Goal: Task Accomplishment & Management: Manage account settings

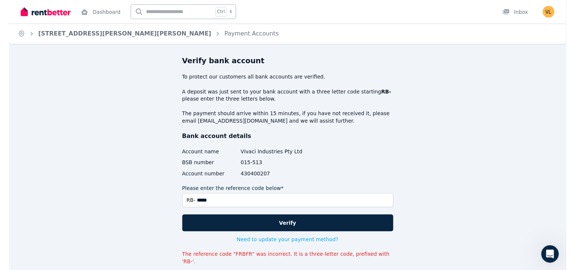
scroll to position [1, 0]
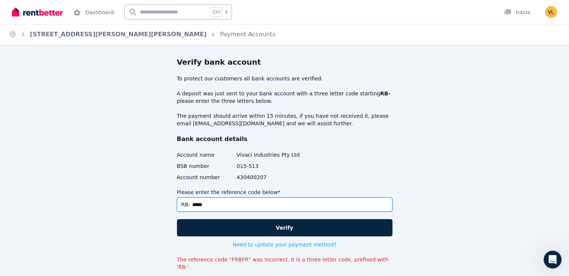
drag, startPoint x: 193, startPoint y: 204, endPoint x: 283, endPoint y: 205, distance: 90.5
click at [283, 205] on input "*****" at bounding box center [285, 205] width 216 height 14
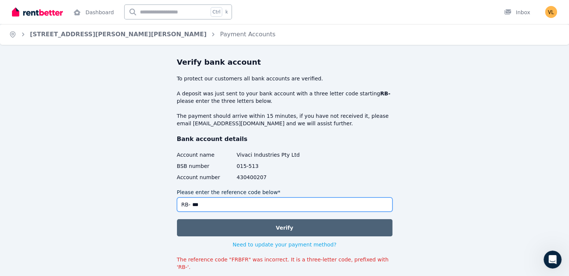
type input "***"
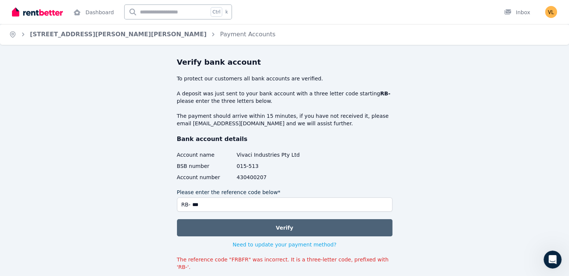
click at [283, 225] on button "Verify" at bounding box center [285, 227] width 216 height 17
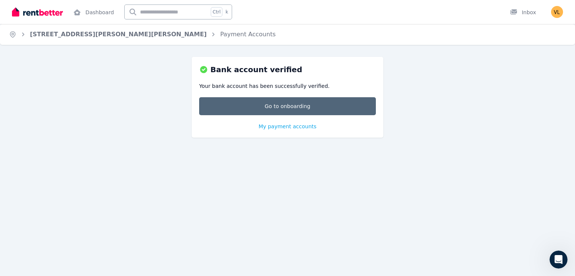
click at [297, 108] on link "Go to onboarding" at bounding box center [287, 106] width 177 height 18
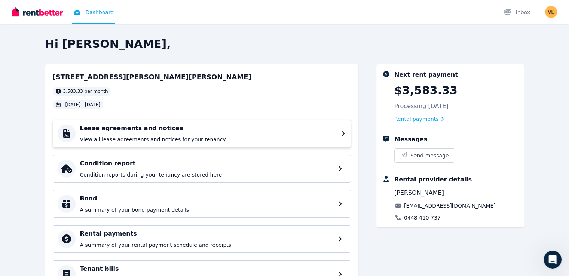
click at [346, 131] on icon at bounding box center [343, 134] width 5 height 6
click at [220, 198] on h4 "Bond" at bounding box center [208, 198] width 256 height 9
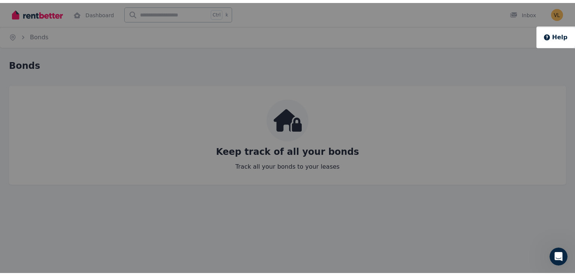
scroll to position [598, 0]
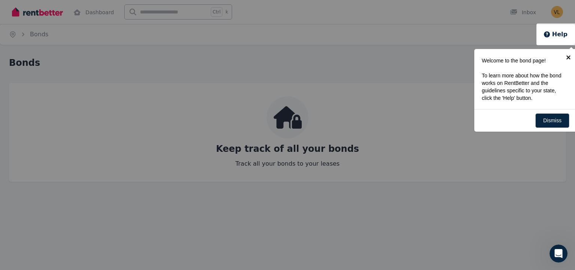
click at [569, 56] on link "×" at bounding box center [568, 57] width 17 height 17
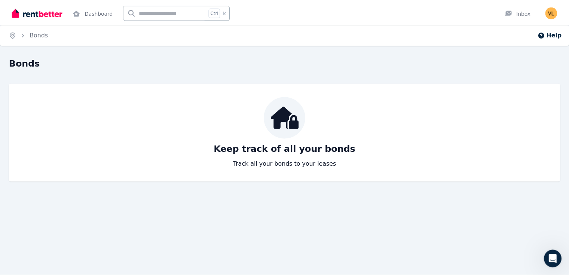
scroll to position [593, 0]
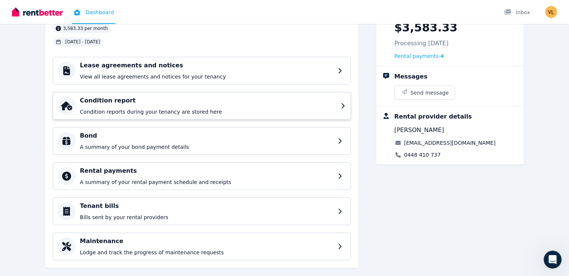
scroll to position [75, 0]
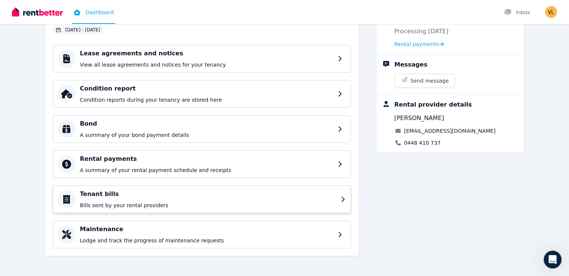
click at [143, 199] on div "Tenant bills Bills sent by your rental providers" at bounding box center [208, 199] width 256 height 19
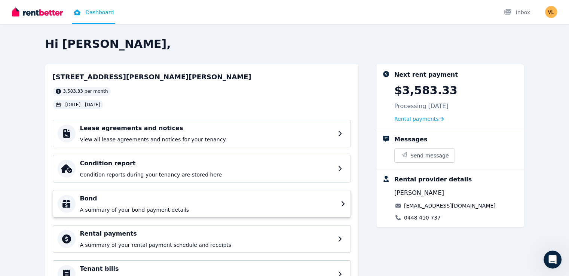
scroll to position [75, 0]
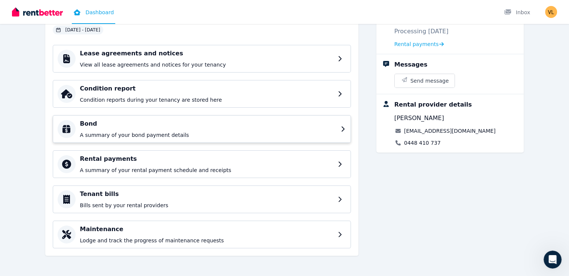
click at [117, 128] on div "Bond A summary of your bond payment details" at bounding box center [208, 128] width 256 height 19
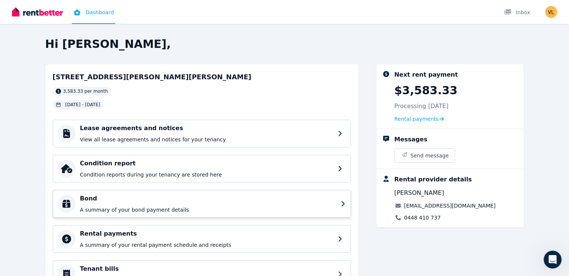
scroll to position [75, 0]
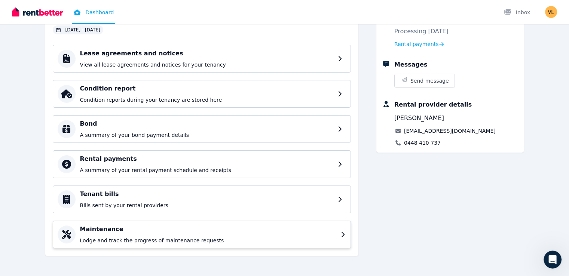
click at [80, 229] on h4 "Maintenance" at bounding box center [208, 229] width 256 height 9
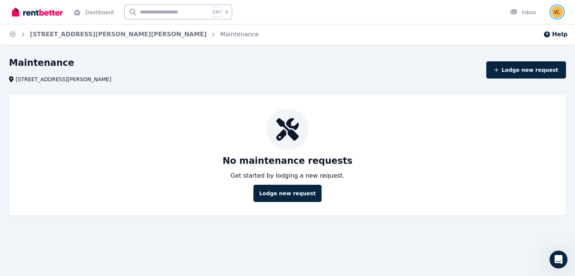
click at [558, 11] on img "button" at bounding box center [557, 12] width 12 height 12
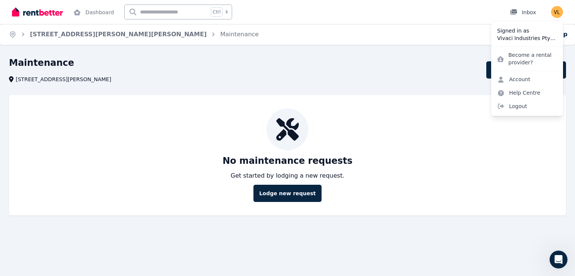
click at [526, 12] on div "Inbox" at bounding box center [523, 12] width 26 height 7
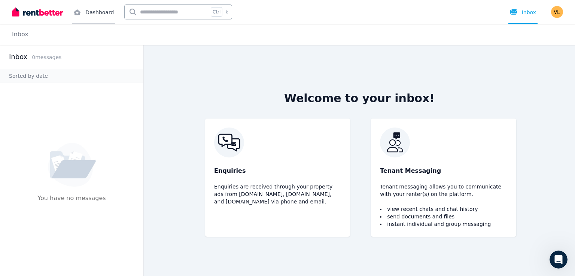
click at [95, 13] on link "Dashboard" at bounding box center [93, 12] width 43 height 24
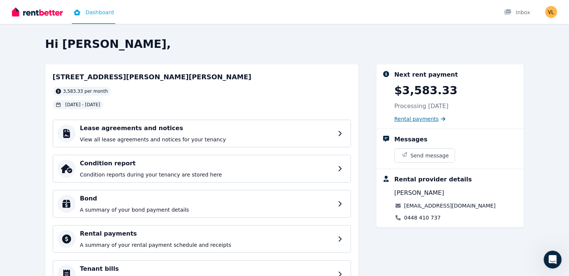
click at [425, 121] on span "Rental payments" at bounding box center [416, 118] width 45 height 7
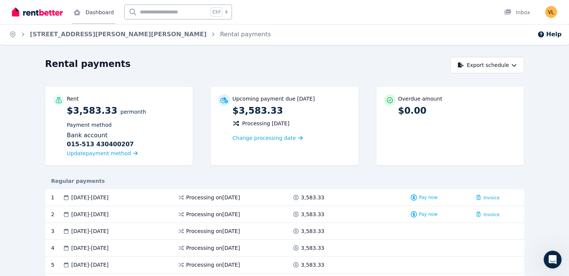
click at [94, 12] on link "Dashboard" at bounding box center [93, 12] width 43 height 24
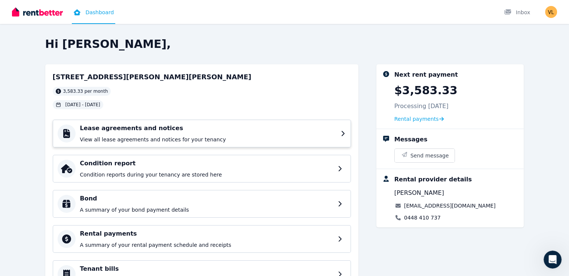
click at [80, 132] on h4 "Lease agreements and notices" at bounding box center [208, 128] width 256 height 9
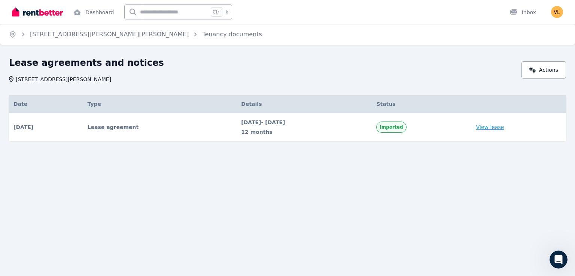
click at [499, 126] on link "View lease" at bounding box center [490, 126] width 28 height 7
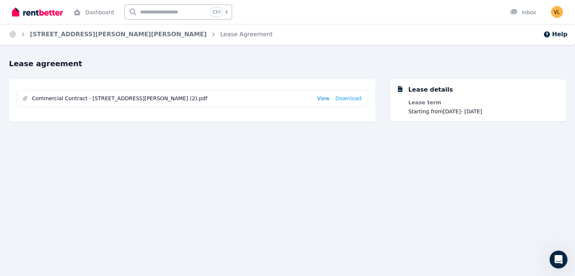
click at [328, 96] on link "View" at bounding box center [323, 98] width 12 height 7
click at [102, 12] on link "Dashboard" at bounding box center [93, 12] width 43 height 24
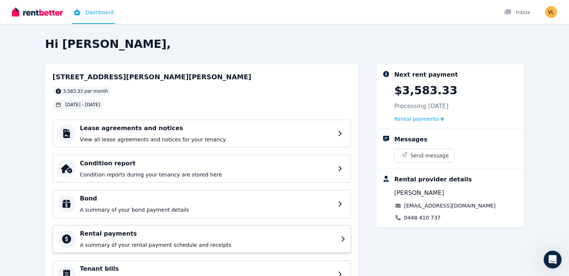
click at [80, 234] on h4 "Rental payments" at bounding box center [208, 233] width 256 height 9
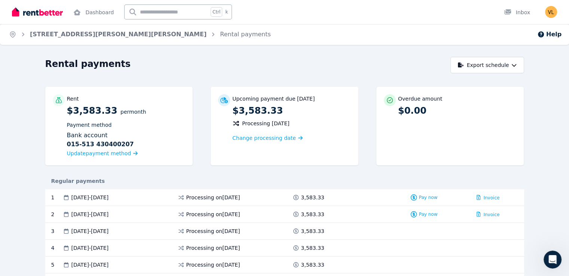
scroll to position [74, 0]
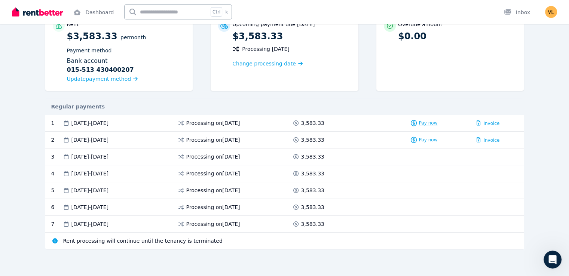
click at [438, 123] on span "Pay now" at bounding box center [428, 123] width 19 height 6
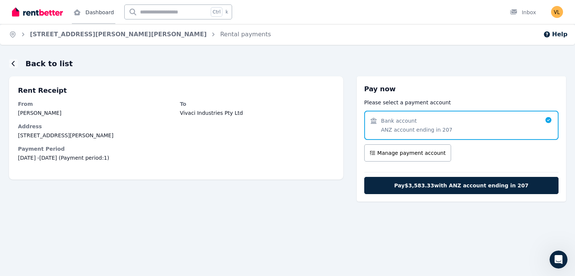
click at [97, 11] on link "Dashboard" at bounding box center [93, 12] width 43 height 24
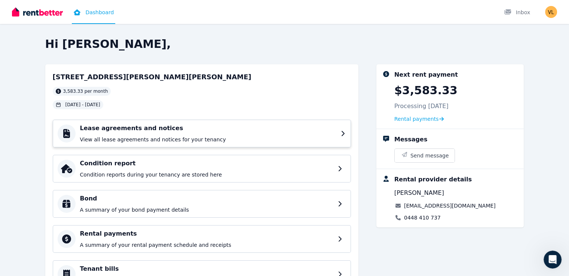
click at [115, 128] on h4 "Lease agreements and notices" at bounding box center [208, 128] width 256 height 9
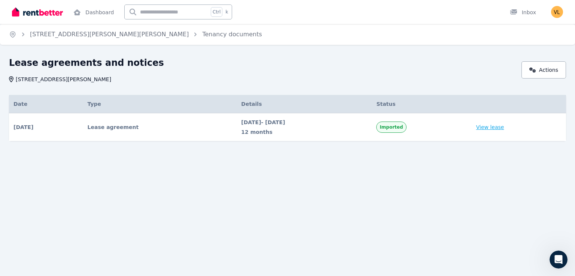
click at [499, 127] on link "View lease" at bounding box center [490, 126] width 28 height 7
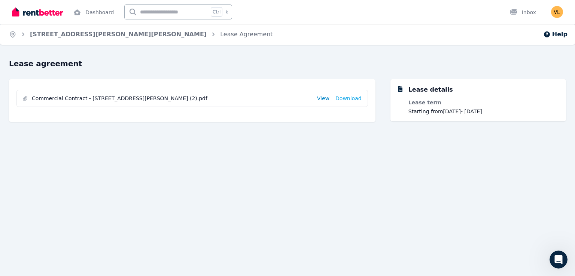
click at [326, 98] on link "View" at bounding box center [323, 98] width 12 height 7
click at [97, 12] on link "Dashboard" at bounding box center [93, 12] width 43 height 24
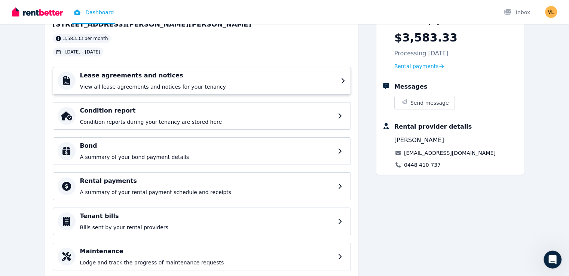
scroll to position [75, 0]
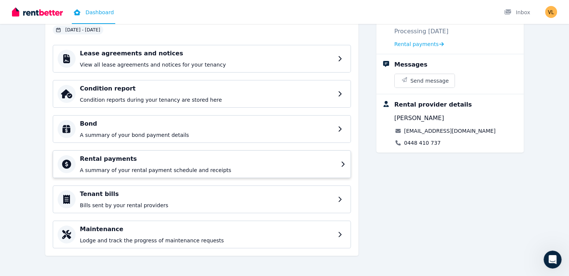
click at [109, 161] on h4 "Rental payments" at bounding box center [208, 159] width 256 height 9
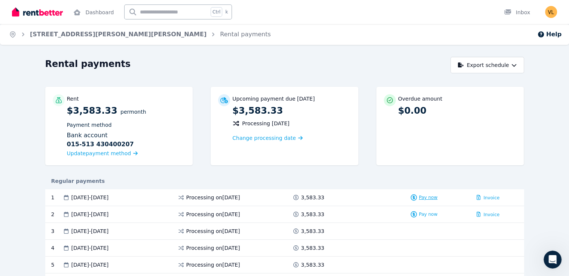
click at [438, 199] on span "Pay now" at bounding box center [428, 198] width 19 height 6
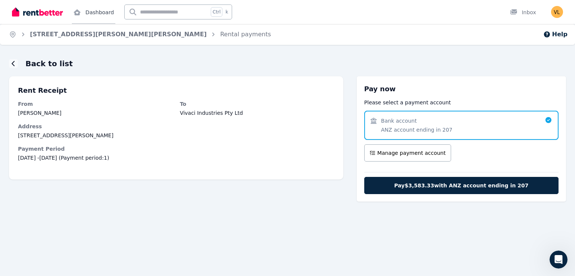
click at [100, 12] on link "Dashboard" at bounding box center [93, 12] width 43 height 24
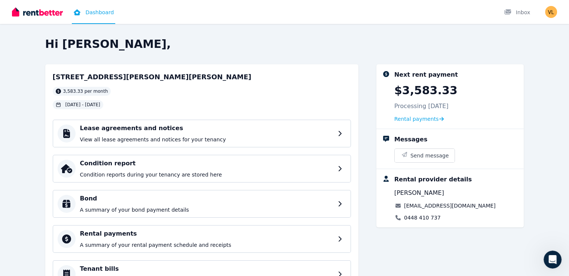
click at [456, 205] on link "[EMAIL_ADDRESS][DOMAIN_NAME]" at bounding box center [450, 205] width 92 height 7
